Goal: Find specific page/section: Find specific page/section

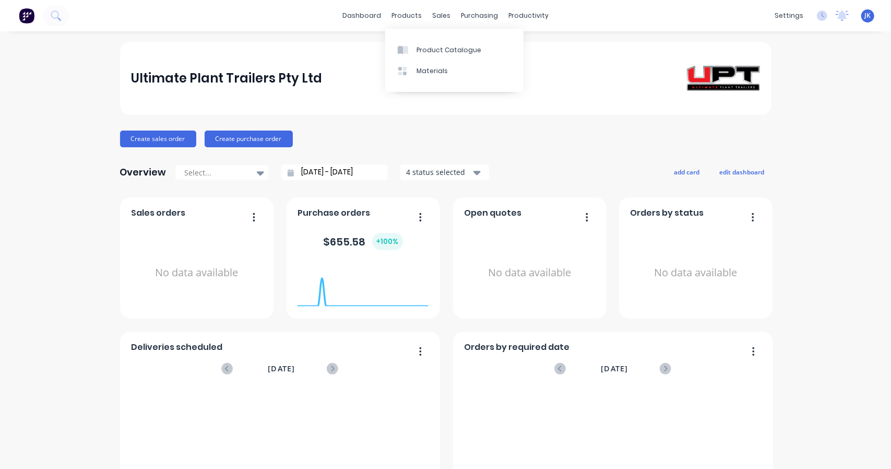
click at [406, 18] on div "products" at bounding box center [406, 16] width 41 height 16
click at [413, 53] on link "Product Catalogue" at bounding box center [454, 49] width 138 height 21
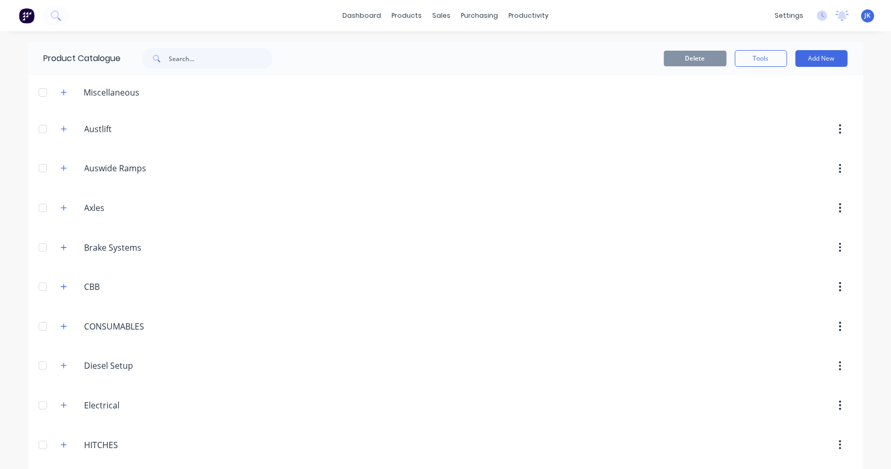
click at [62, 131] on icon "button" at bounding box center [64, 128] width 6 height 7
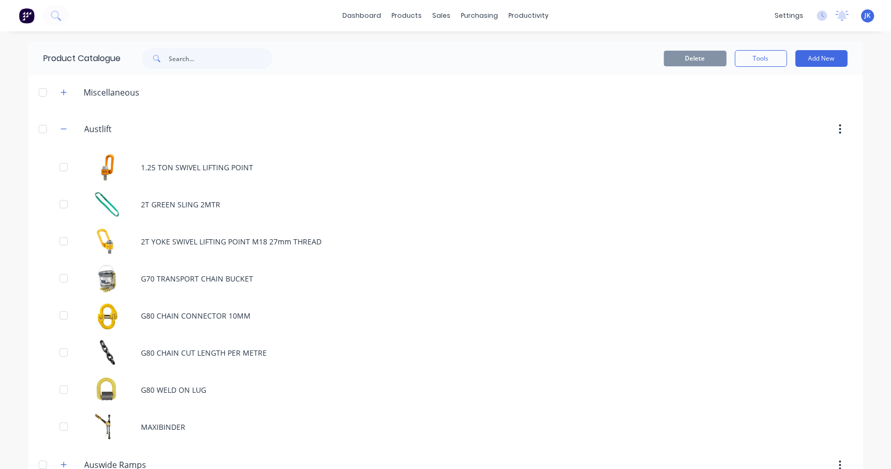
click at [138, 175] on div "1.25 TON SWIVEL LIFTING POINT" at bounding box center [445, 167] width 835 height 37
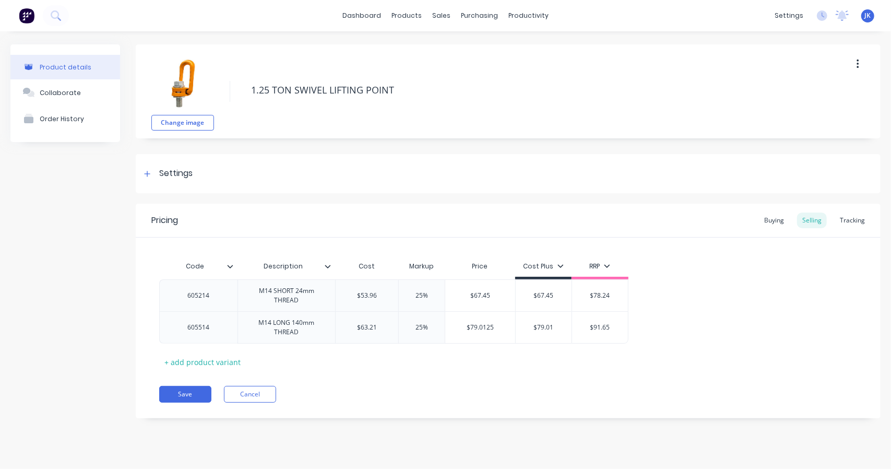
type textarea "x"
